Goal: Information Seeking & Learning: Check status

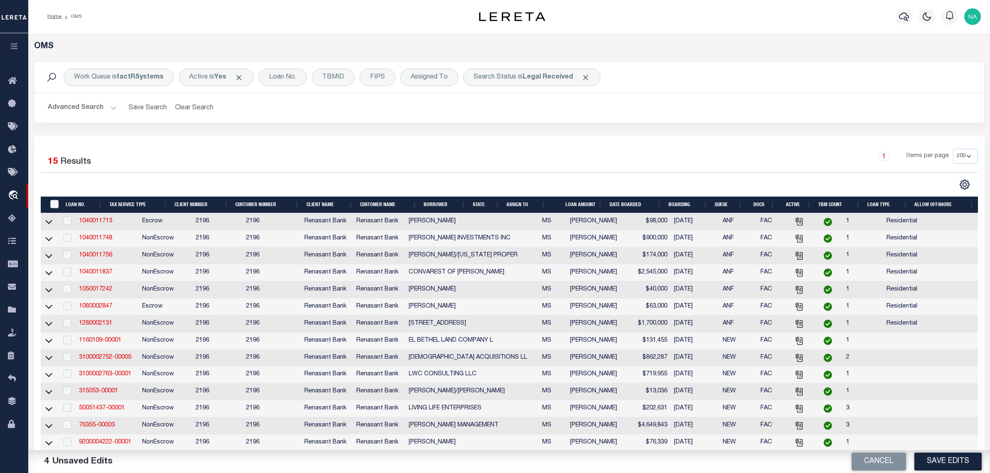
select select "200"
click at [383, 168] on div "1 Items per page 10 25 50 100 200" at bounding box center [627, 160] width 699 height 22
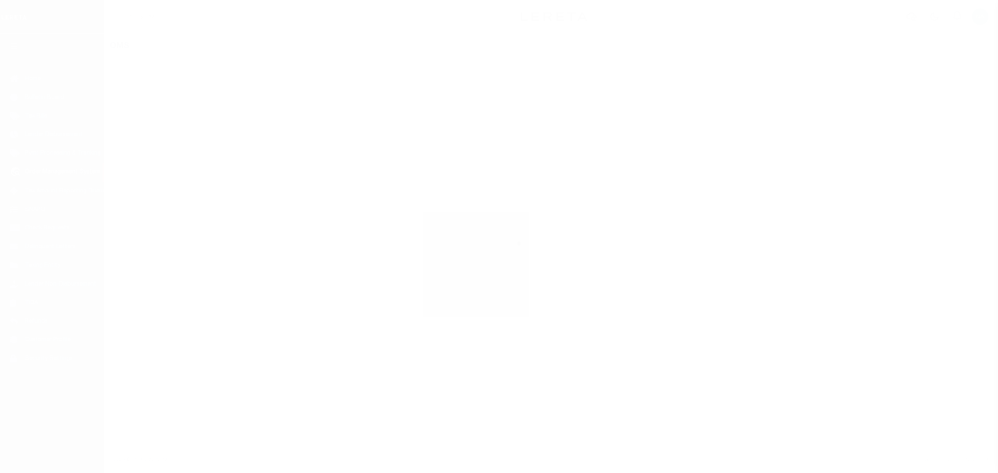
select select "200"
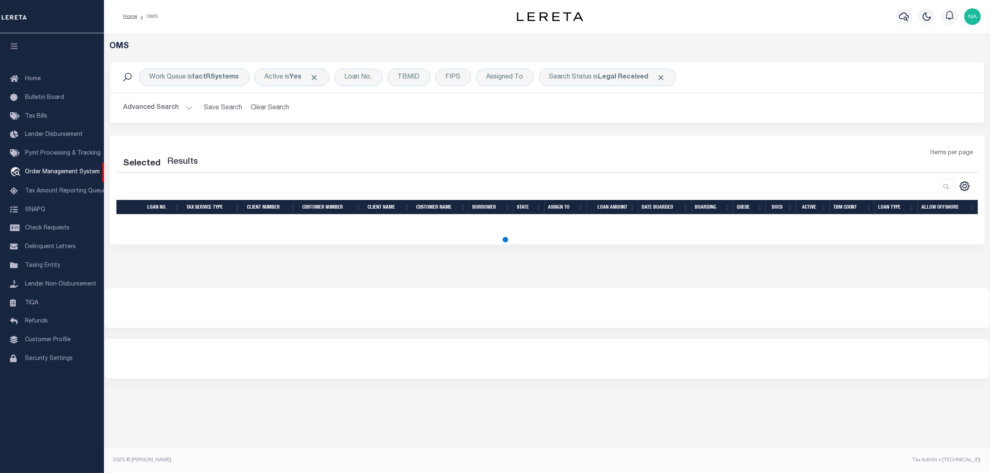
select select "200"
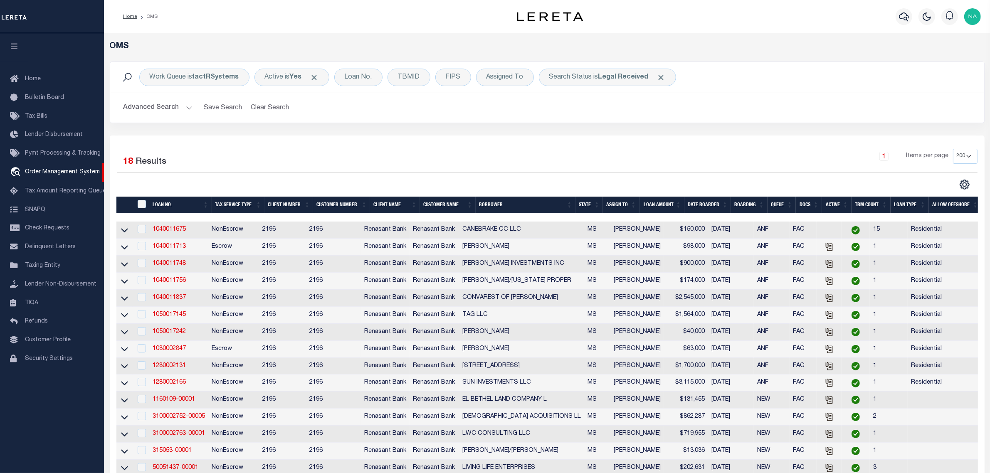
click at [165, 109] on button "Advanced Search" at bounding box center [157, 108] width 69 height 16
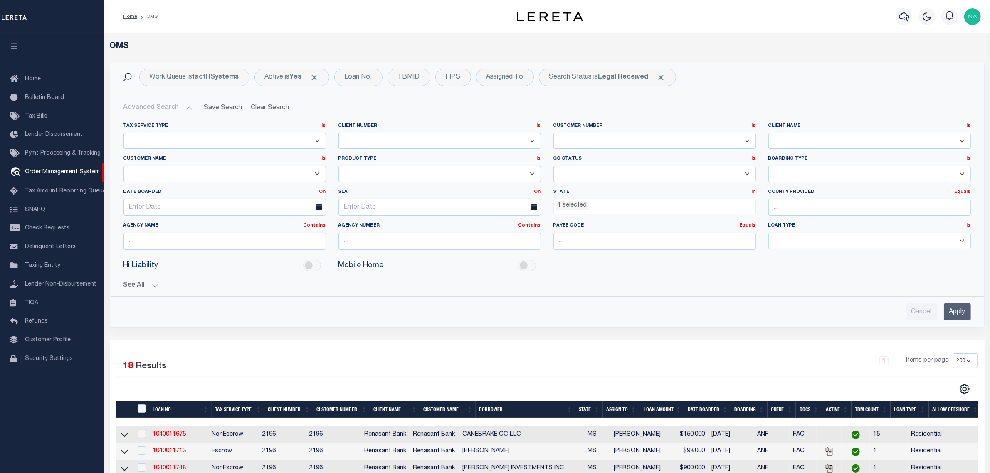
click at [622, 212] on span "1 selected" at bounding box center [654, 207] width 202 height 16
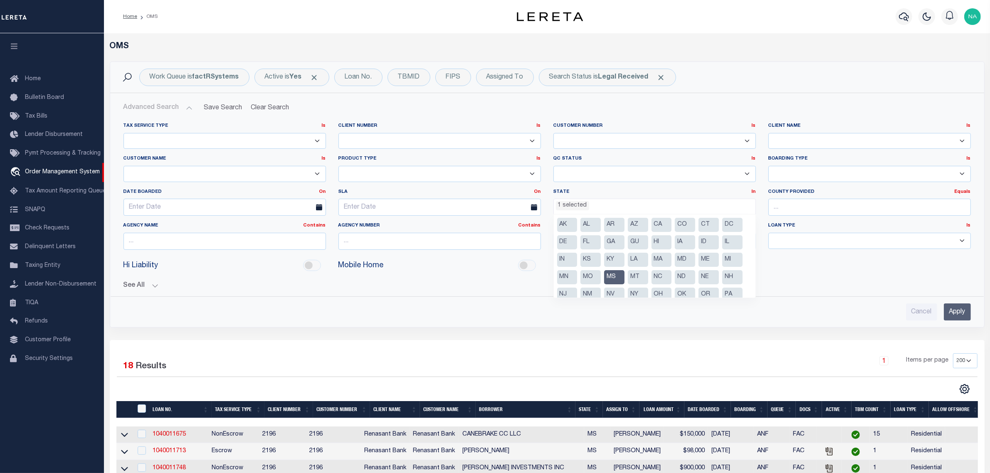
click at [614, 276] on li "MS" at bounding box center [614, 277] width 20 height 14
select select
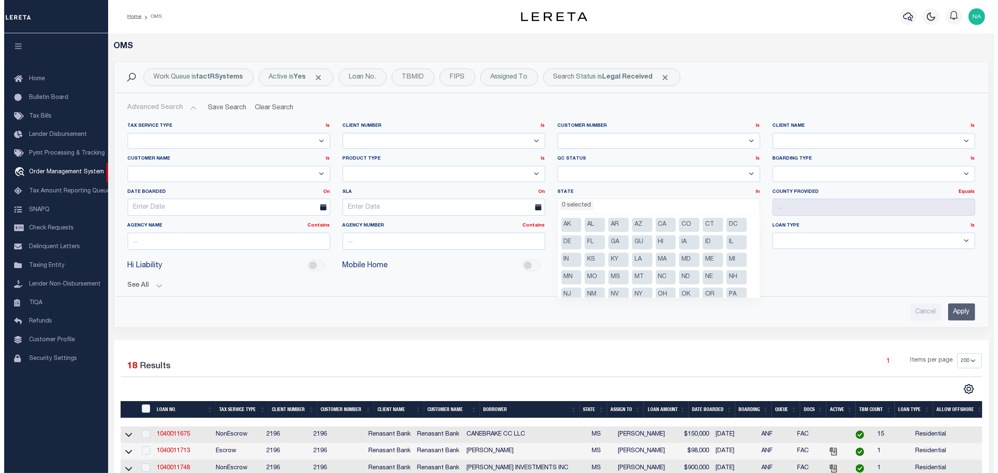
scroll to position [189, 0]
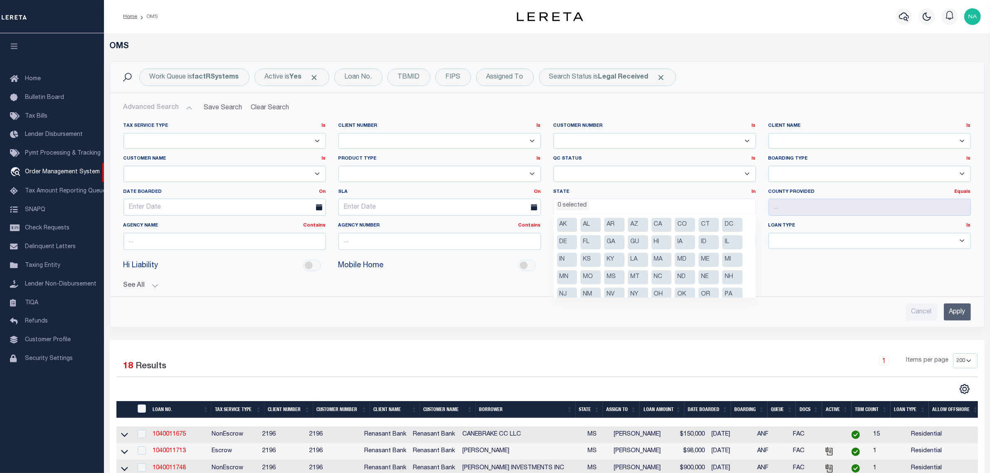
click at [829, 273] on div "Hi Liability Mobile Home" at bounding box center [547, 266] width 860 height 19
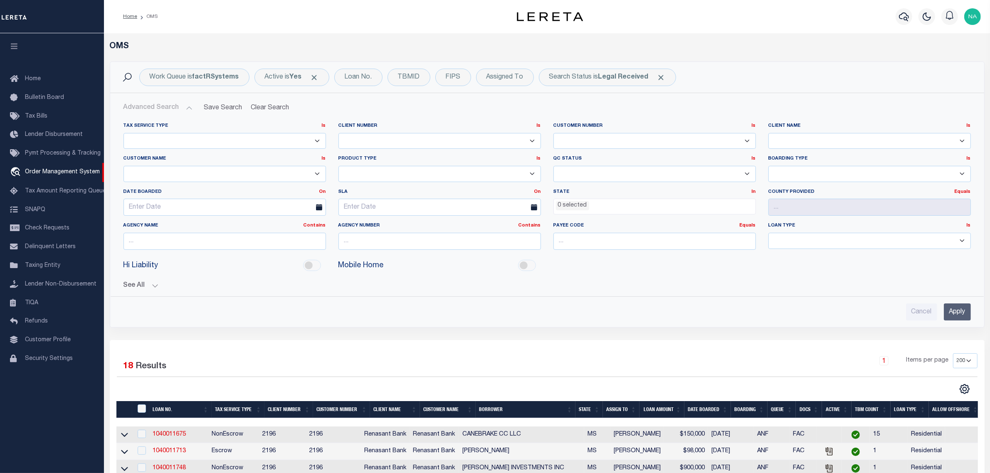
click at [958, 316] on input "Apply" at bounding box center [957, 312] width 27 height 17
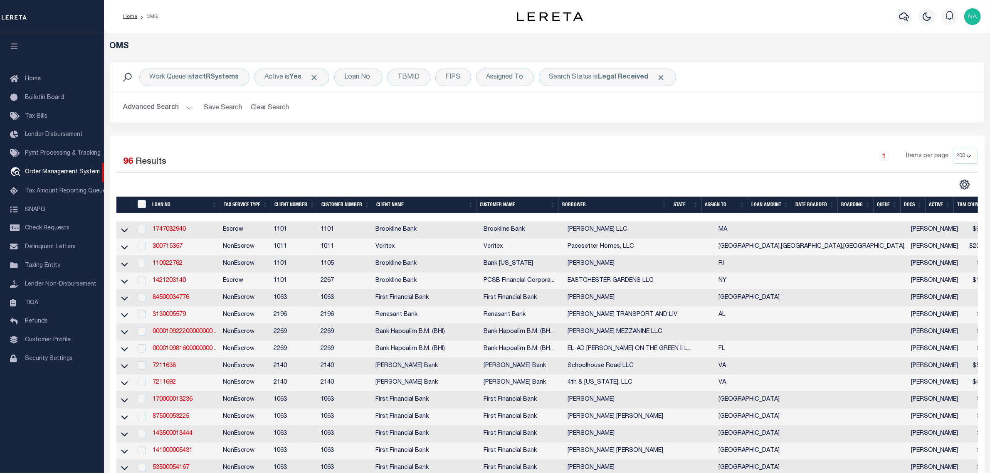
click at [312, 157] on div "Selected 96 Results" at bounding box center [220, 160] width 206 height 23
click at [593, 81] on div "Search Status is Legal Received" at bounding box center [607, 77] width 137 height 17
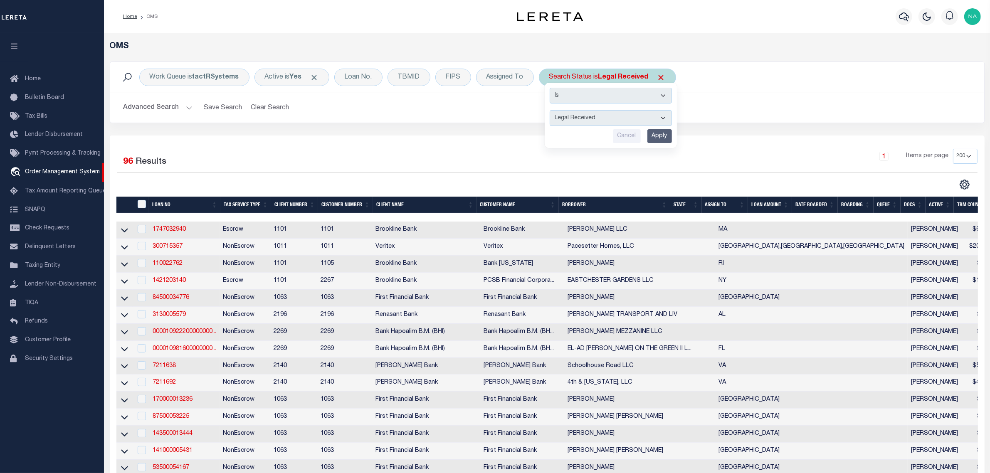
click at [599, 120] on select "Automated Search Bad Parcel Complete Duplicate Parcel High Dollar Reporting In …" at bounding box center [611, 118] width 122 height 16
select select "IP"
click at [550, 111] on select "Automated Search Bad Parcel Complete Duplicate Parcel High Dollar Reporting In …" at bounding box center [611, 118] width 122 height 16
click at [661, 136] on input "Apply" at bounding box center [659, 136] width 25 height 14
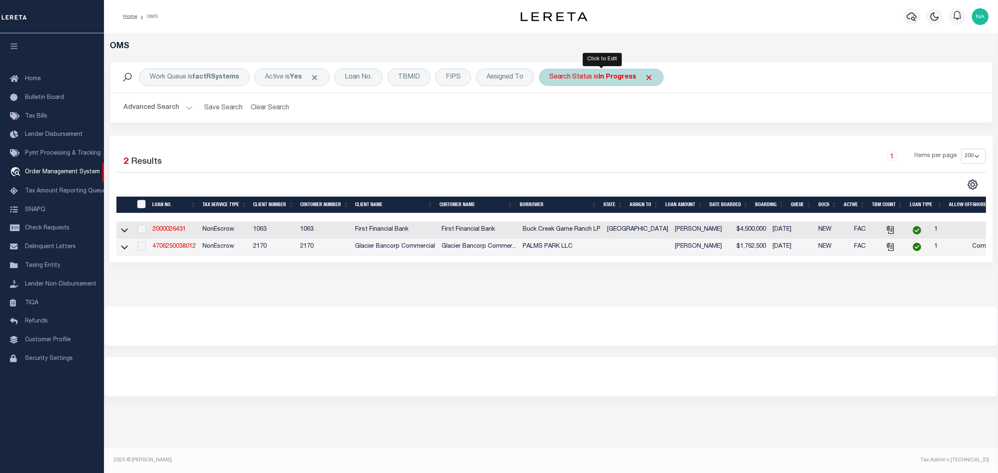
click at [590, 78] on div "Search Status is In Progress" at bounding box center [601, 77] width 125 height 17
select select "IP"
click at [593, 117] on select "Automated Search Bad Parcel Complete Duplicate Parcel High Dollar Reporting In …" at bounding box center [611, 118] width 122 height 16
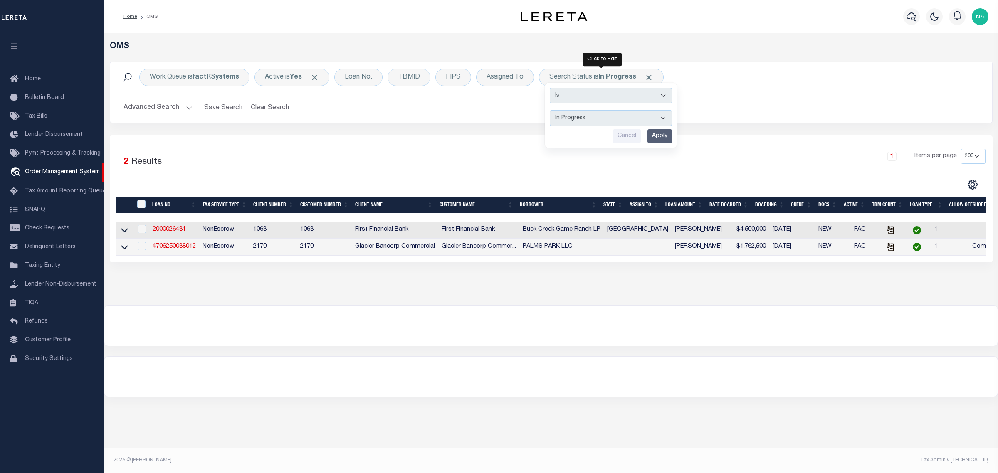
click at [726, 156] on div "1 Items per page 10 25 50 100 200" at bounding box center [661, 160] width 648 height 22
